Goal: Information Seeking & Learning: Check status

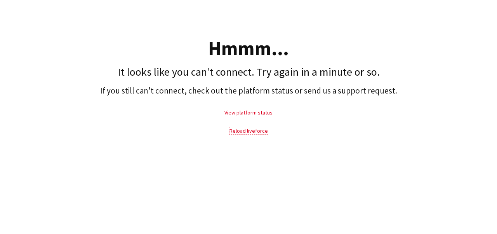
click at [254, 132] on link "Reload liveforce" at bounding box center [248, 130] width 38 height 7
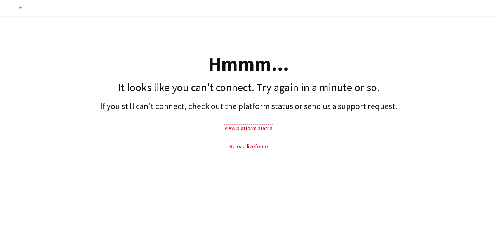
click at [255, 125] on link "View platform status" at bounding box center [248, 128] width 48 height 7
